Goal: Transaction & Acquisition: Purchase product/service

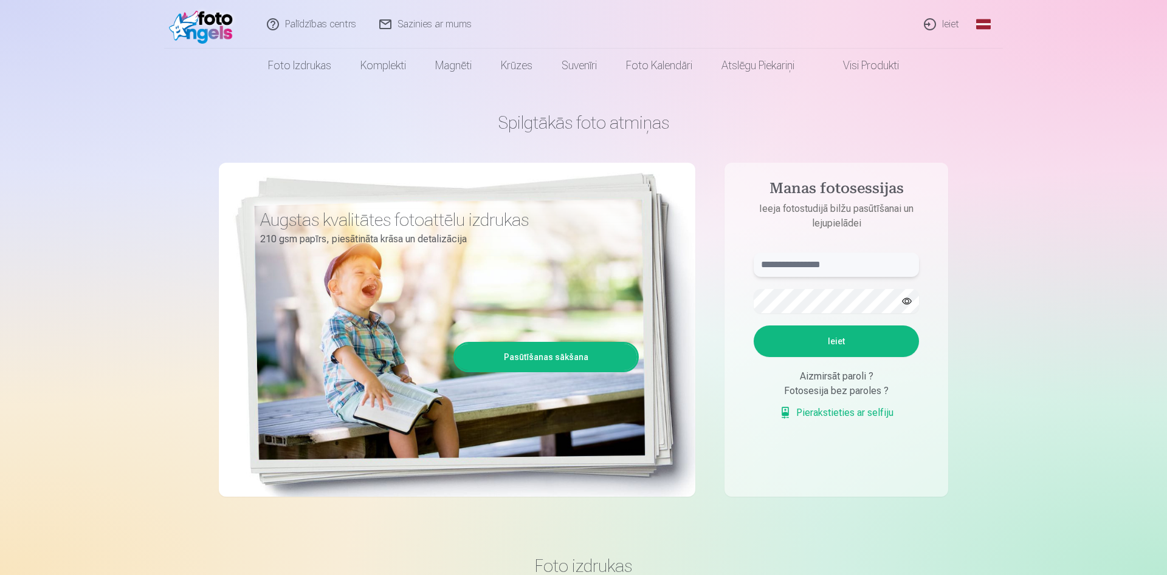
click at [794, 261] on input "text" at bounding box center [835, 265] width 165 height 24
type input "**********"
click at [906, 301] on button "button" at bounding box center [906, 301] width 23 height 23
click at [833, 341] on button "Ieiet" at bounding box center [835, 342] width 165 height 32
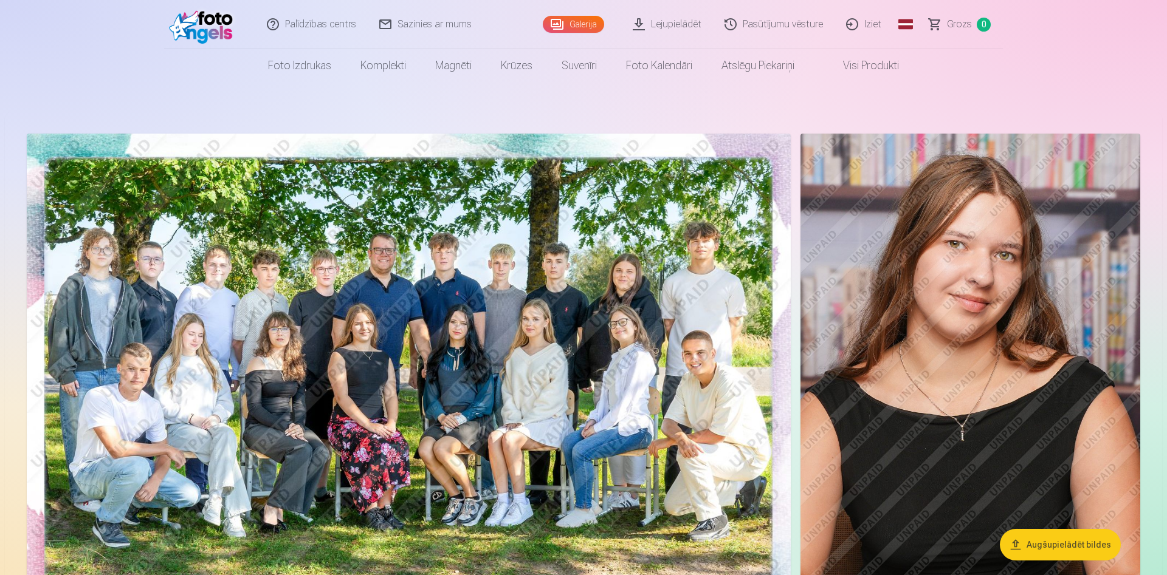
click at [516, 287] on img at bounding box center [409, 389] width 764 height 510
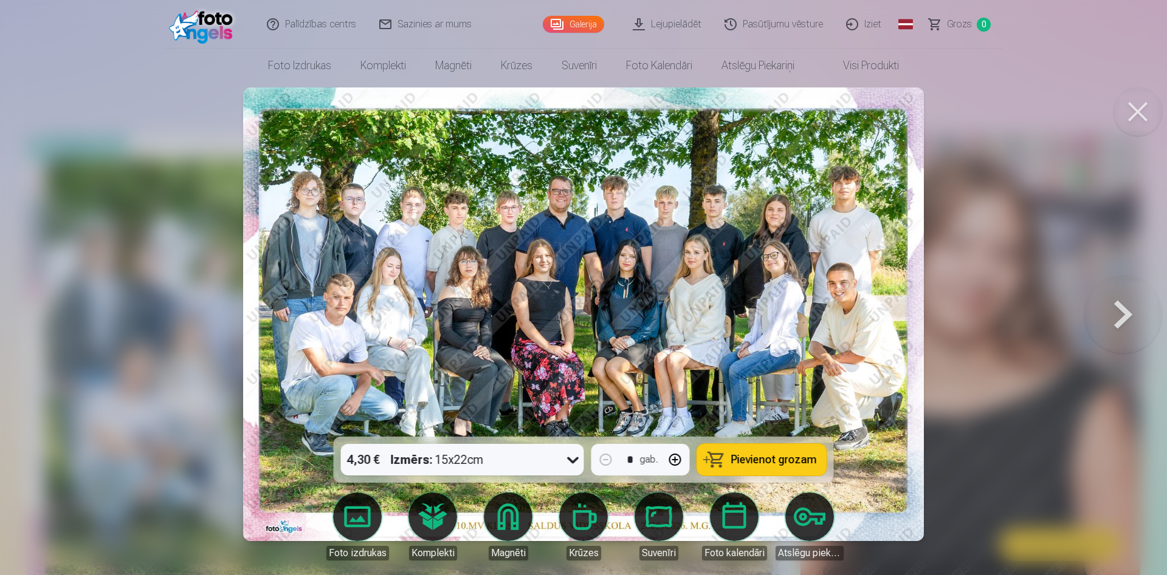
click at [479, 258] on img at bounding box center [583, 314] width 681 height 454
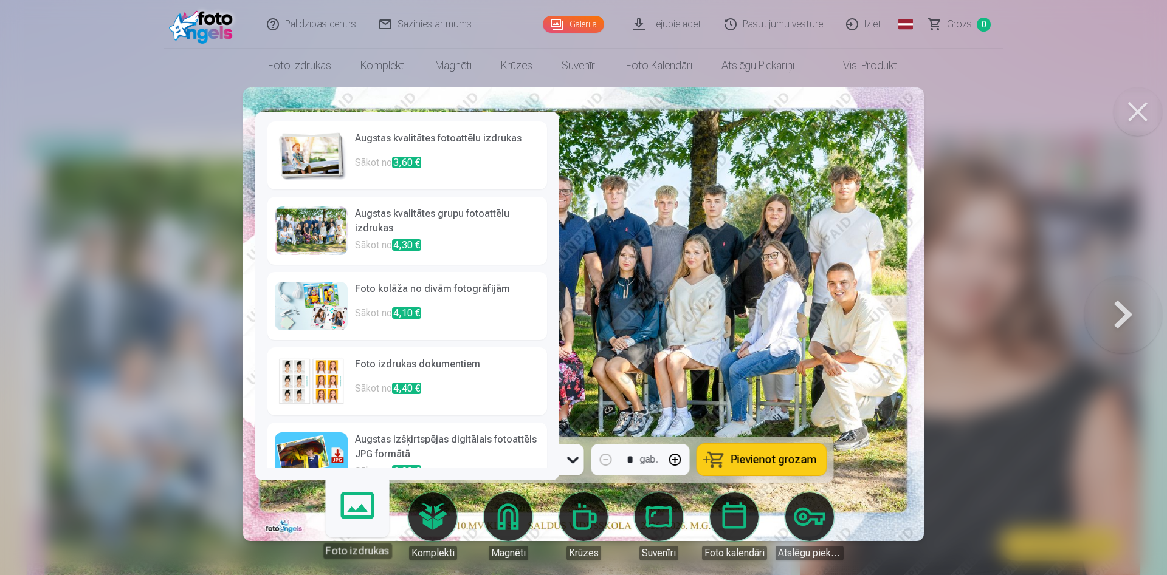
click at [357, 522] on link "Foto izdrukas" at bounding box center [357, 521] width 75 height 75
click at [822, 164] on img at bounding box center [583, 314] width 681 height 454
